Goal: Task Accomplishment & Management: Manage account settings

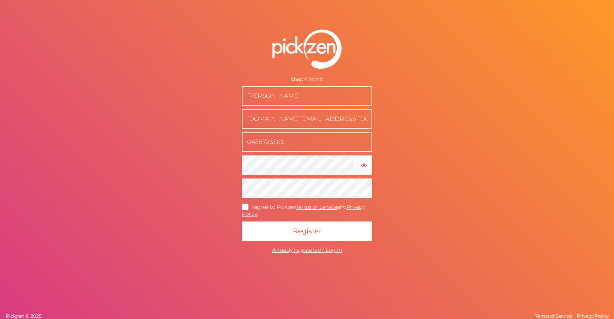
click at [317, 96] on input "[PERSON_NAME]" at bounding box center [307, 95] width 130 height 19
drag, startPoint x: 362, startPoint y: 122, endPoint x: 153, endPoint y: 139, distance: 209.4
click at [153, 139] on div "Shop: Chronic [PERSON_NAME] [DOMAIN_NAME][EMAIL_ADDRESS][DOMAIN_NAME] 045872656…" at bounding box center [307, 159] width 614 height 319
type input "[EMAIL_ADDRESS][DOMAIN_NAME]"
click at [322, 97] on input "[PERSON_NAME]" at bounding box center [307, 95] width 130 height 19
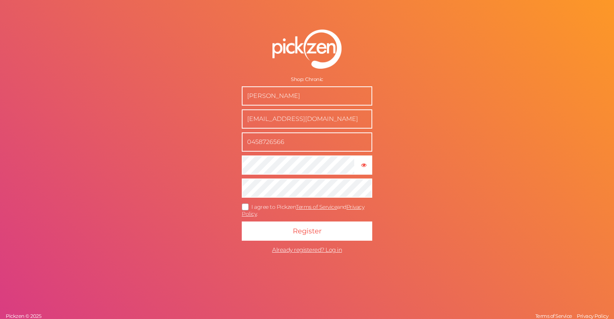
drag, startPoint x: 317, startPoint y: 94, endPoint x: 196, endPoint y: 99, distance: 120.6
click at [196, 99] on div "Shop: Chronic [PERSON_NAME] [EMAIL_ADDRESS][DOMAIN_NAME] 0458726566 × Show pass…" at bounding box center [307, 159] width 614 height 319
type input "[PERSON_NAME]"
drag, startPoint x: 257, startPoint y: 141, endPoint x: 425, endPoint y: 146, distance: 168.5
click at [425, 146] on div "Shop: Chronic [PERSON_NAME] [EMAIL_ADDRESS][DOMAIN_NAME] 0458726566 × Show pass…" at bounding box center [307, 159] width 614 height 319
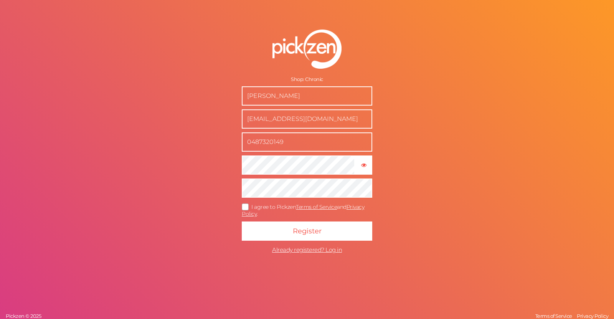
type input "0487320149"
click at [243, 205] on icon at bounding box center [245, 206] width 12 height 4
click at [0, 0] on input "I agree to Pickzen Terms of Service and Privacy Policy ." at bounding box center [0, 0] width 0 height 0
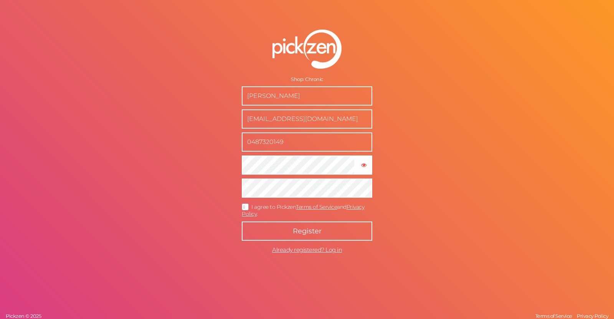
click at [291, 227] on button "Register" at bounding box center [307, 230] width 130 height 19
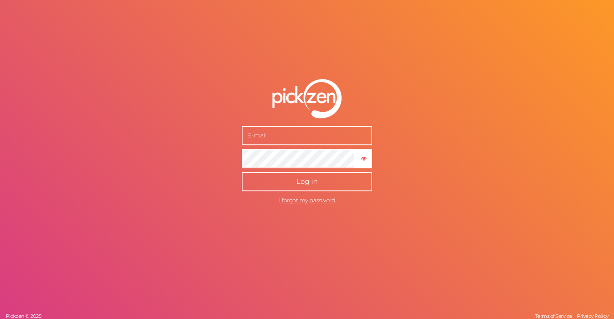
type input "[EMAIL_ADDRESS][DOMAIN_NAME]"
click at [302, 186] on button "Log in" at bounding box center [307, 181] width 130 height 19
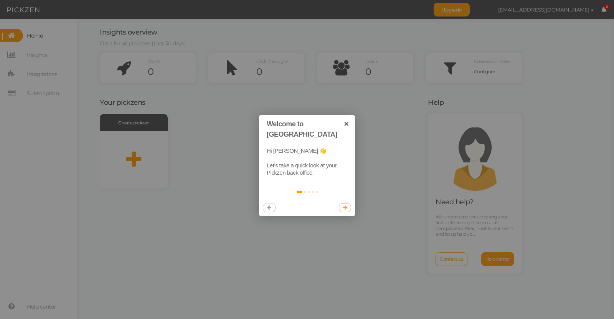
click at [344, 205] on icon at bounding box center [345, 207] width 4 height 5
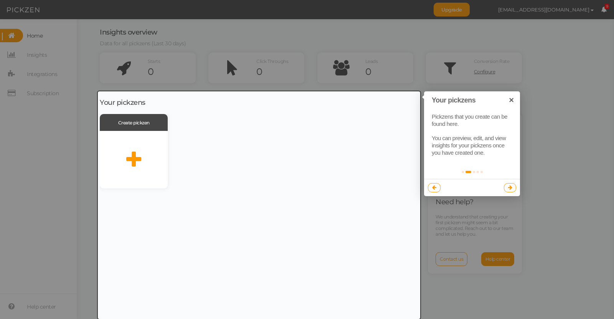
click at [512, 189] on link at bounding box center [510, 187] width 13 height 9
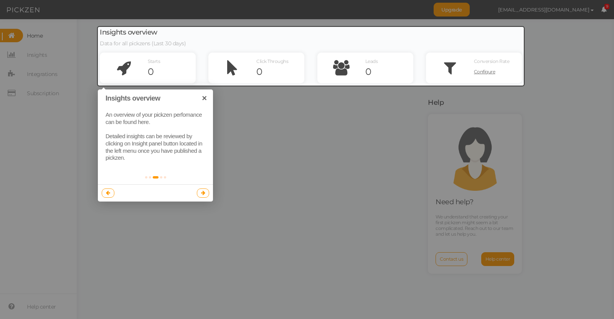
click at [203, 191] on icon at bounding box center [203, 192] width 4 height 5
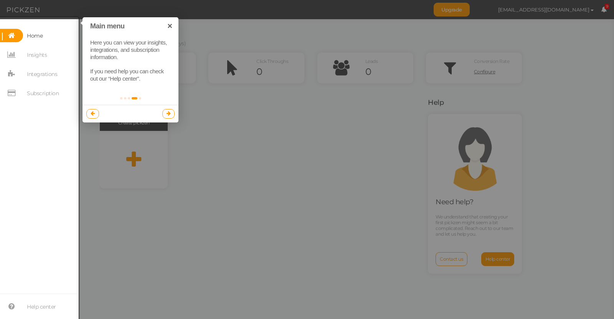
click at [167, 110] on link at bounding box center [168, 113] width 13 height 9
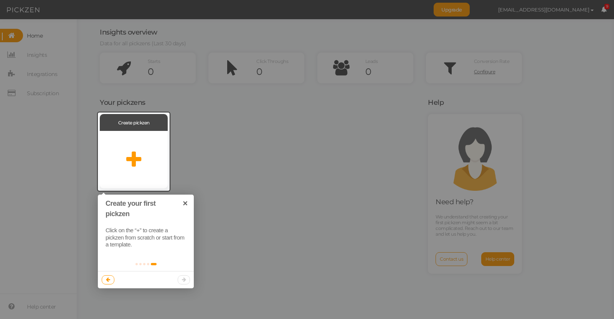
click at [184, 280] on div at bounding box center [146, 279] width 96 height 17
click at [185, 206] on link "×" at bounding box center [184, 202] width 17 height 17
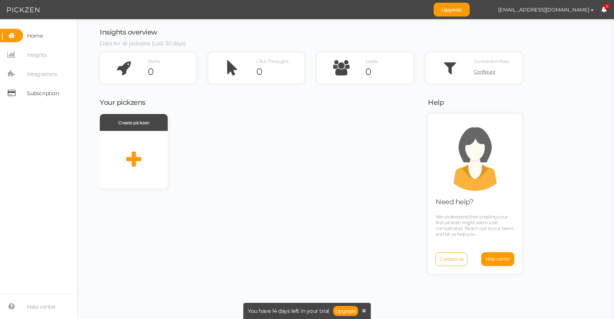
click at [54, 95] on span "Subscription" at bounding box center [43, 93] width 32 height 12
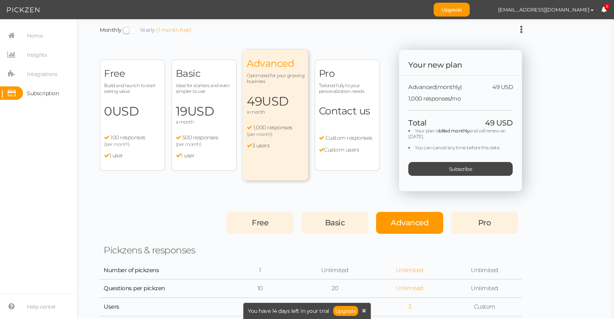
click at [125, 117] on span "USD" at bounding box center [125, 111] width 27 height 15
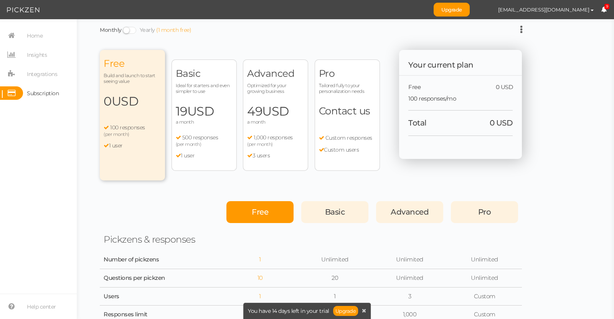
drag, startPoint x: 207, startPoint y: 98, endPoint x: 195, endPoint y: 79, distance: 22.8
click at [195, 79] on span "Basic" at bounding box center [204, 74] width 57 height 12
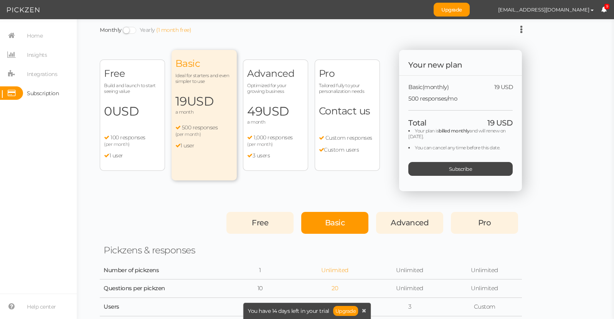
click at [140, 98] on div "Free Build and launch to start seeing value 0 USD a month 100 responses (per mo…" at bounding box center [132, 114] width 65 height 111
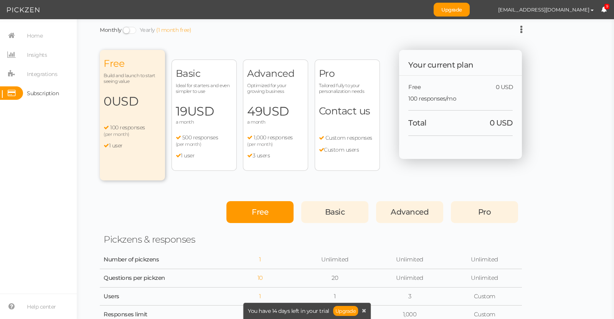
click at [194, 97] on div "Basic Ideal for starters and even simpler to use 19 USD a month 500 responses (…" at bounding box center [203, 114] width 65 height 111
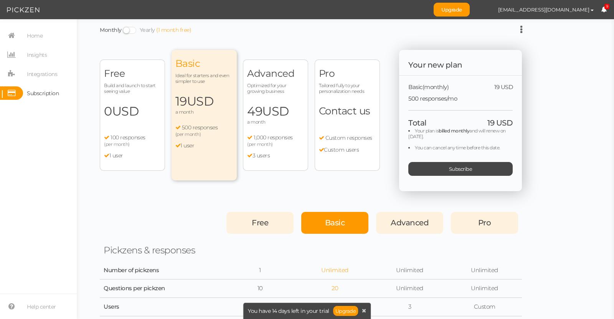
click at [254, 116] on span "49 USD" at bounding box center [275, 111] width 57 height 15
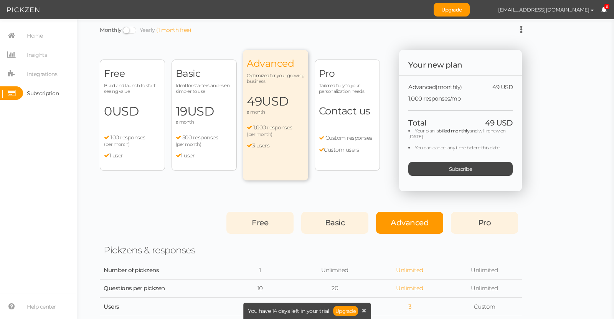
click at [329, 129] on div "Pro Tailored fully to your personalization needs Contact us Custom responses Cu…" at bounding box center [347, 114] width 65 height 111
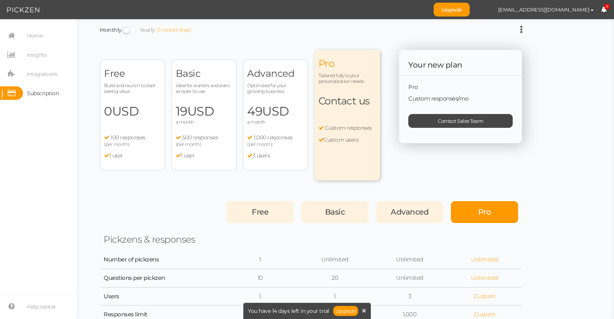
click at [282, 127] on div "Advanced Optimized for your growing business 49 USD a month 1,000 responses (pe…" at bounding box center [275, 114] width 65 height 111
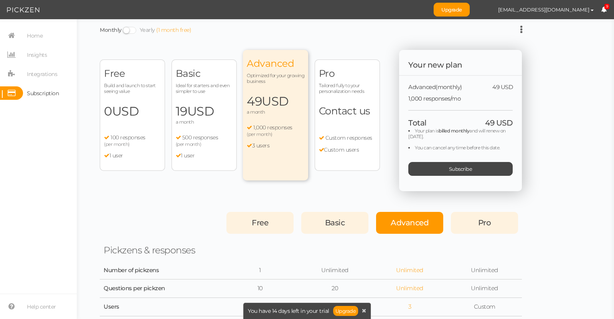
click at [323, 75] on span "Pro" at bounding box center [347, 74] width 57 height 12
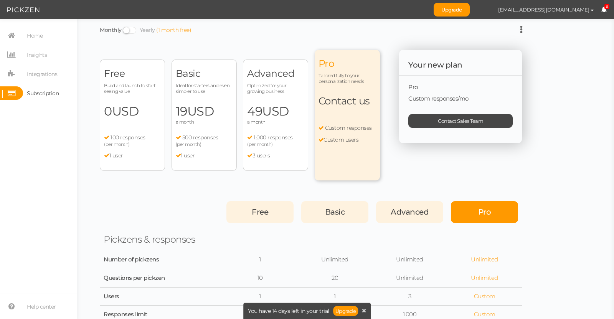
click at [280, 77] on span "Advanced" at bounding box center [275, 74] width 57 height 12
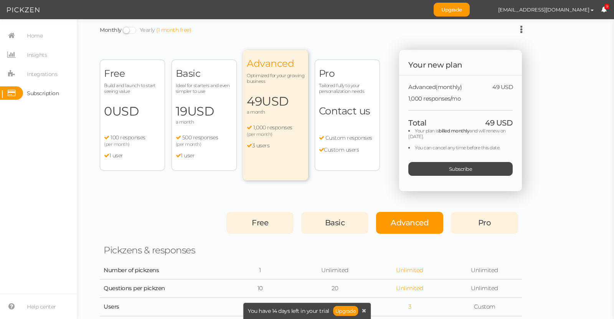
click at [347, 97] on div "Pro Tailored fully to your personalization needs Contact us Custom responses Cu…" at bounding box center [347, 114] width 65 height 111
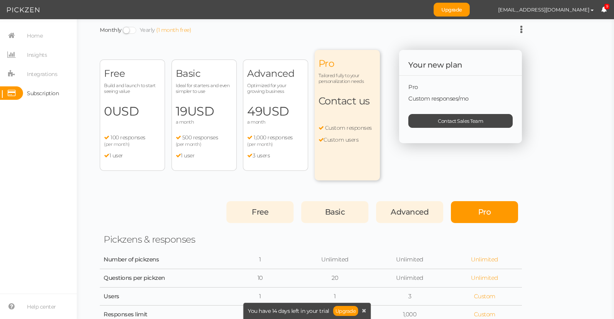
click at [292, 96] on div "Advanced Optimized for your growing business 49 USD a month 1,000 responses (pe…" at bounding box center [275, 114] width 65 height 111
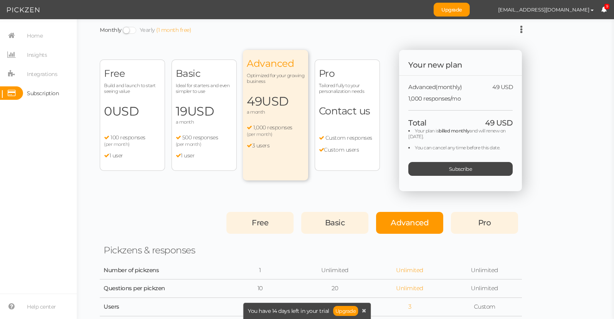
click at [214, 97] on div "Basic Ideal for starters and even simpler to use 19 USD a month 500 responses (…" at bounding box center [203, 114] width 65 height 111
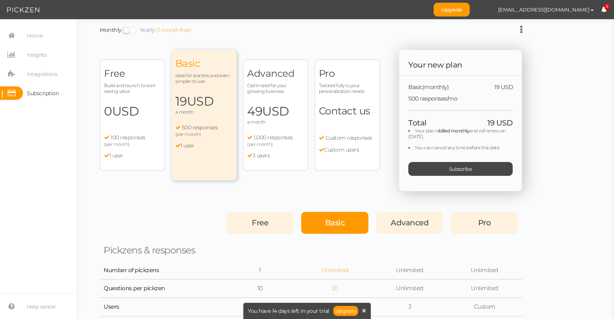
click at [150, 111] on span "0 USD" at bounding box center [132, 111] width 57 height 15
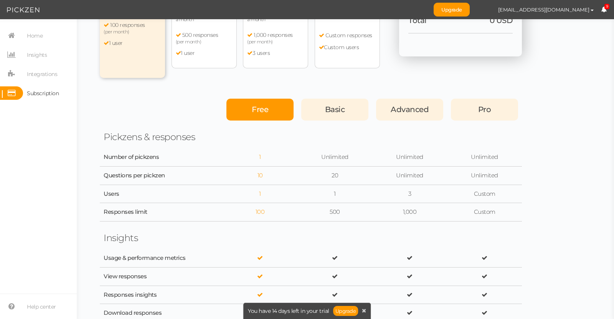
scroll to position [110, 0]
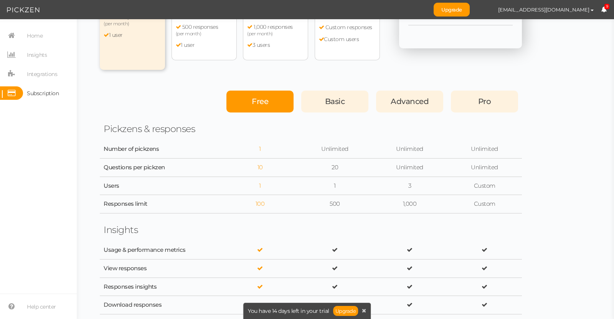
click at [493, 101] on div "Pro" at bounding box center [484, 102] width 67 height 22
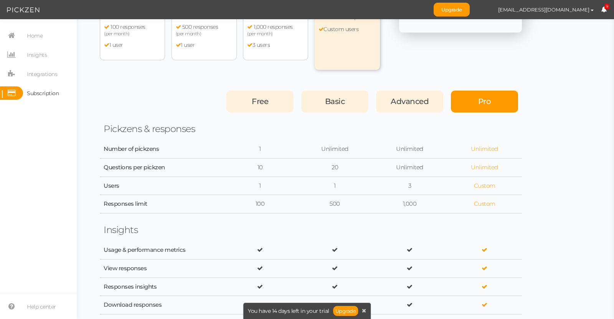
click at [253, 95] on div "Free" at bounding box center [259, 102] width 67 height 22
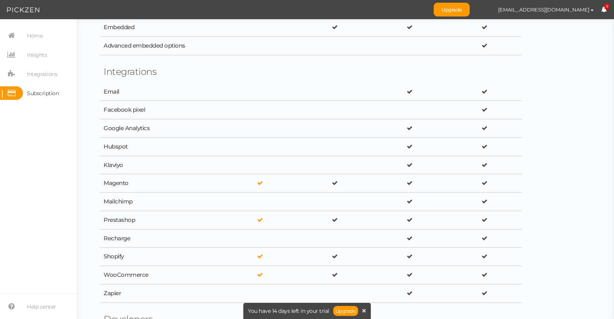
scroll to position [933, 0]
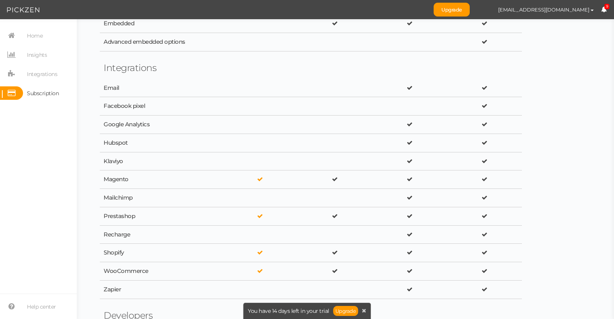
click at [256, 162] on div at bounding box center [259, 161] width 67 height 7
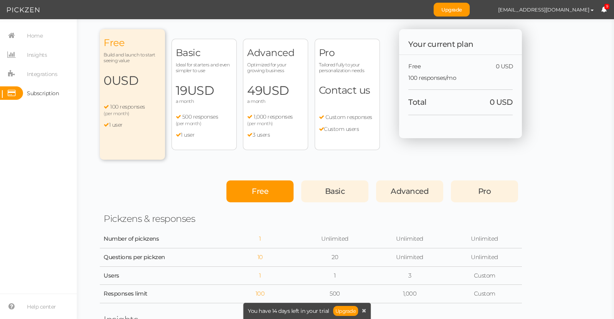
scroll to position [0, 0]
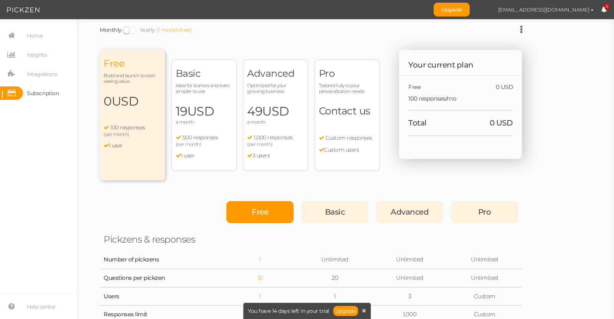
click at [586, 9] on span "[EMAIL_ADDRESS][DOMAIN_NAME]" at bounding box center [543, 10] width 91 height 6
click at [575, 22] on span "Preferences" at bounding box center [569, 23] width 26 height 6
select select "Europe/London"
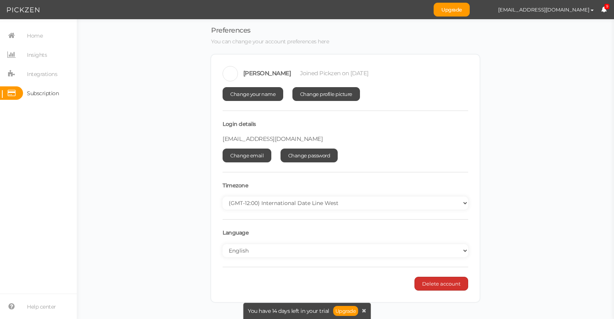
click at [434, 282] on span "Delete account" at bounding box center [441, 283] width 38 height 6
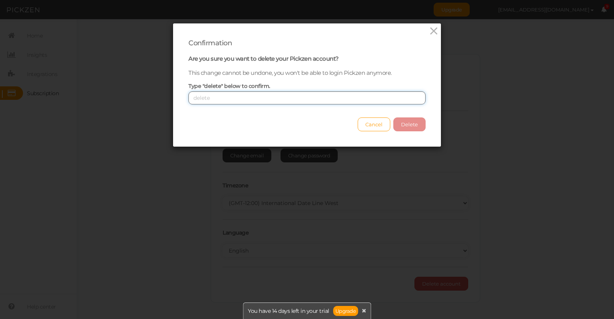
click at [304, 98] on input "text" at bounding box center [306, 97] width 237 height 13
type input "delete"
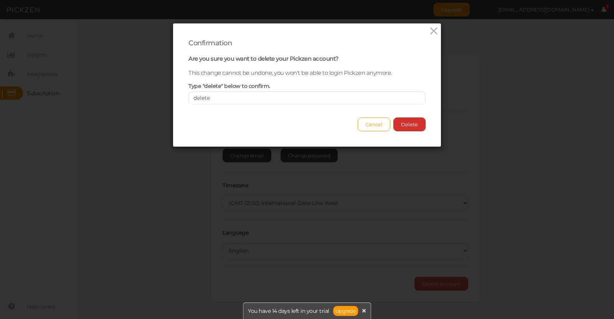
click at [408, 120] on button "Delete" at bounding box center [409, 124] width 32 height 14
